Goal: Communication & Community: Answer question/provide support

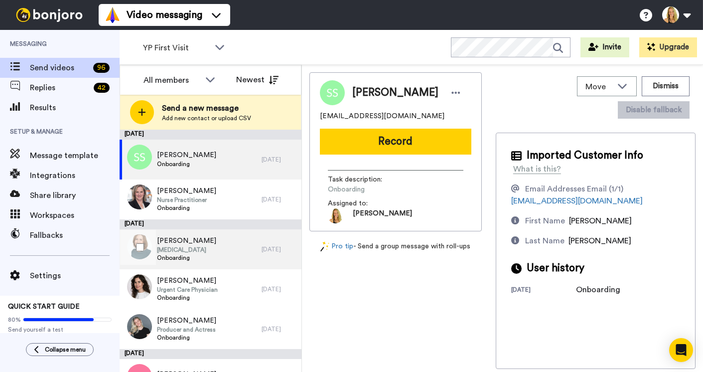
scroll to position [166, 0]
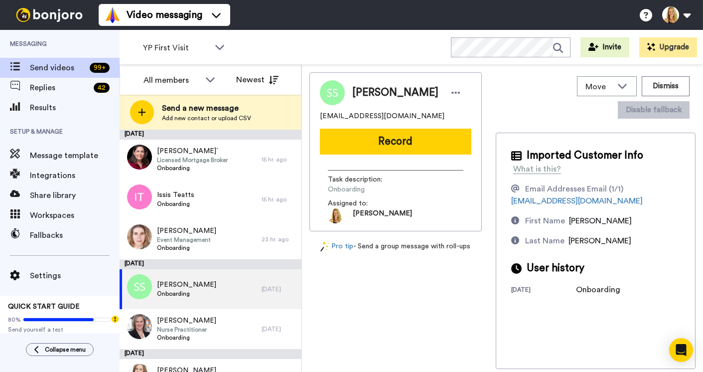
scroll to position [2, 0]
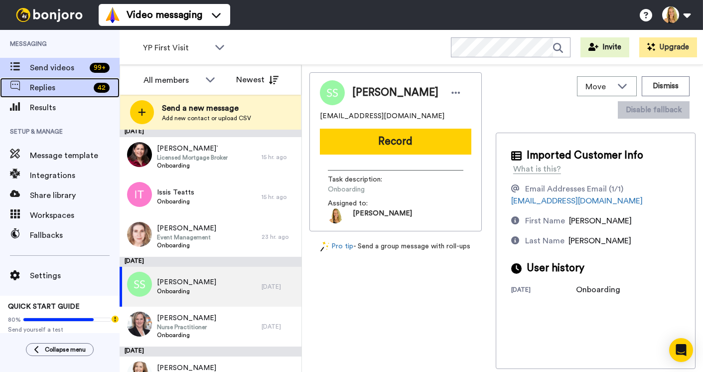
click at [49, 85] on span "Replies" at bounding box center [60, 88] width 60 height 12
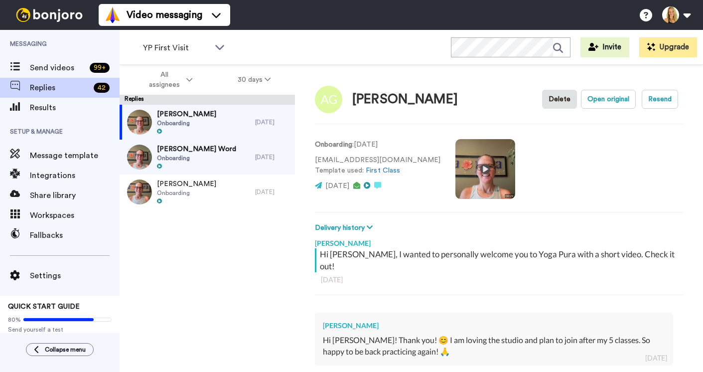
type textarea "x"
